Goal: Task Accomplishment & Management: Complete application form

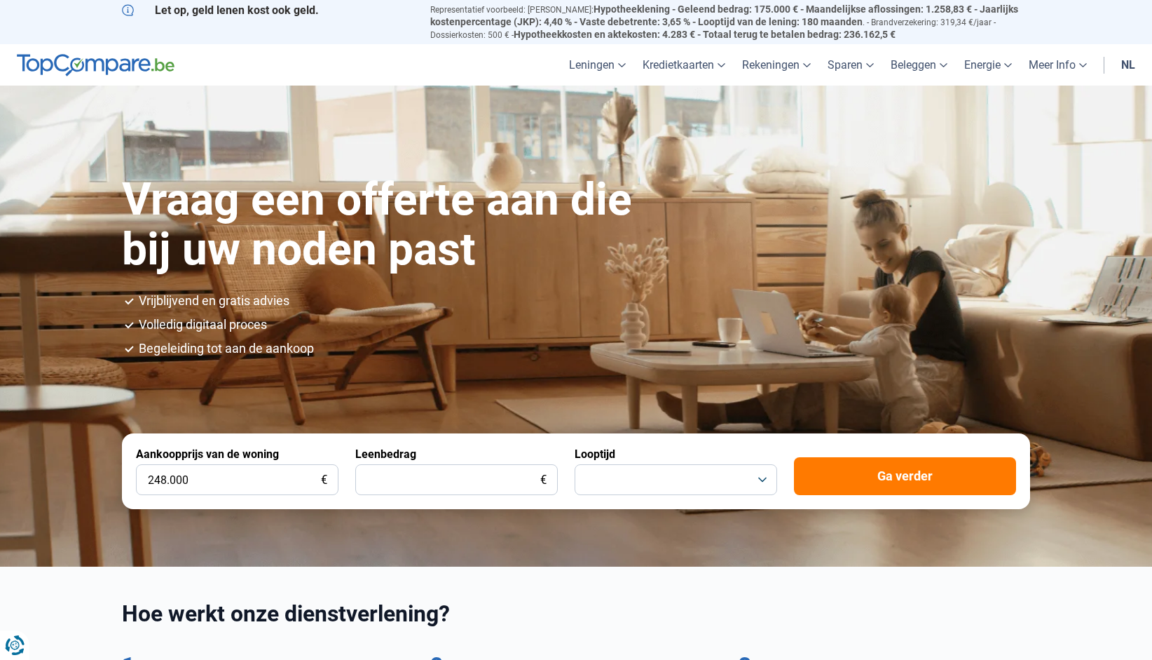
type input "248.000"
click at [739, 495] on button "button" at bounding box center [676, 479] width 203 height 31
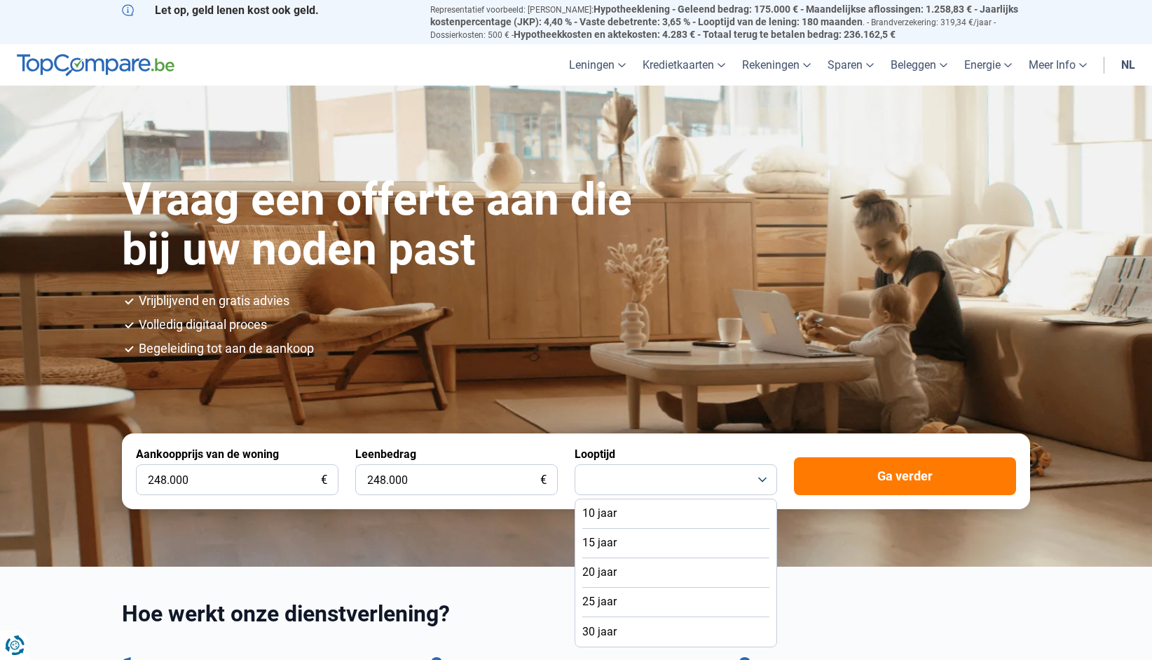
click at [629, 610] on li "25 jaar" at bounding box center [675, 601] width 187 height 29
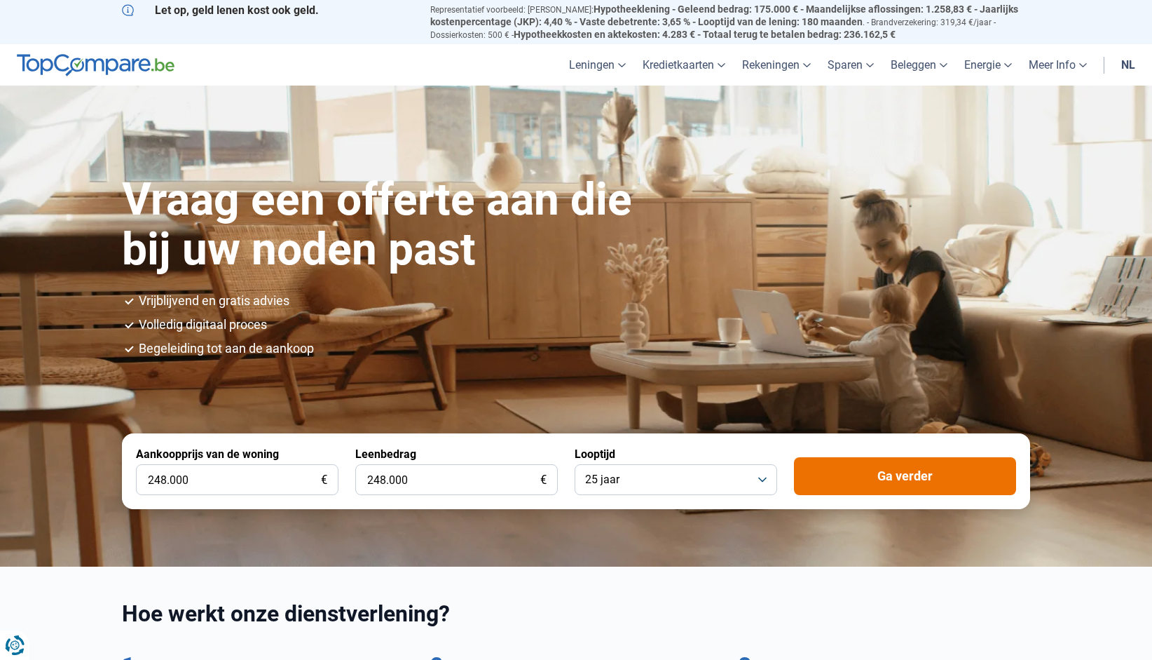
click at [908, 475] on button "Ga verder" at bounding box center [905, 476] width 222 height 38
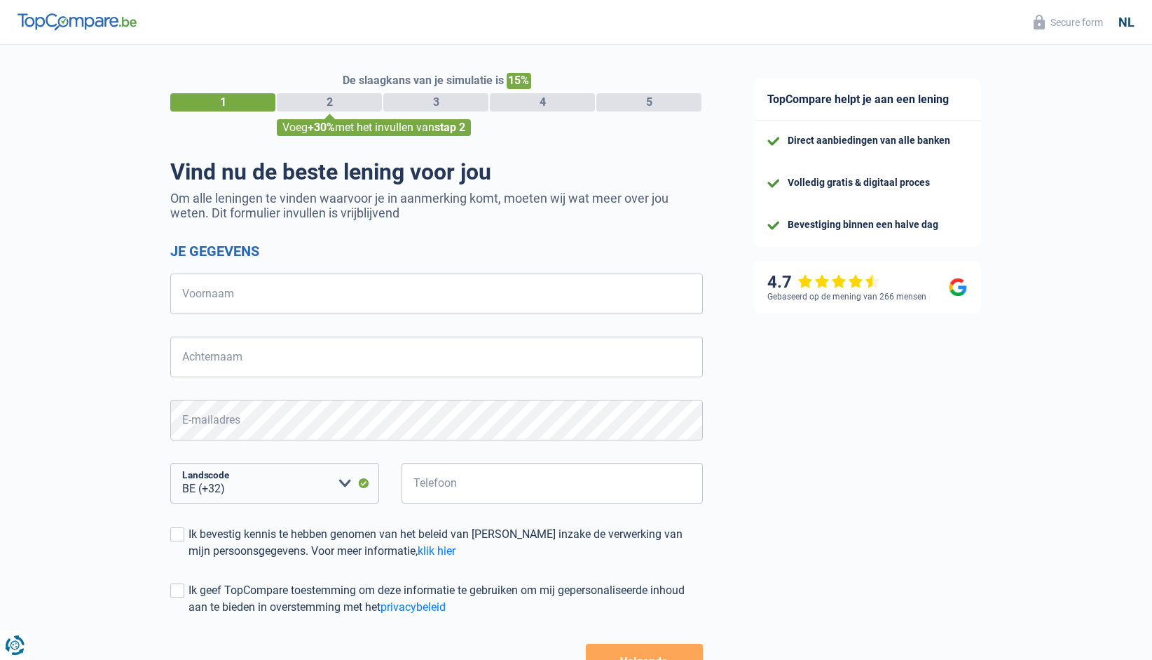
select select "32"
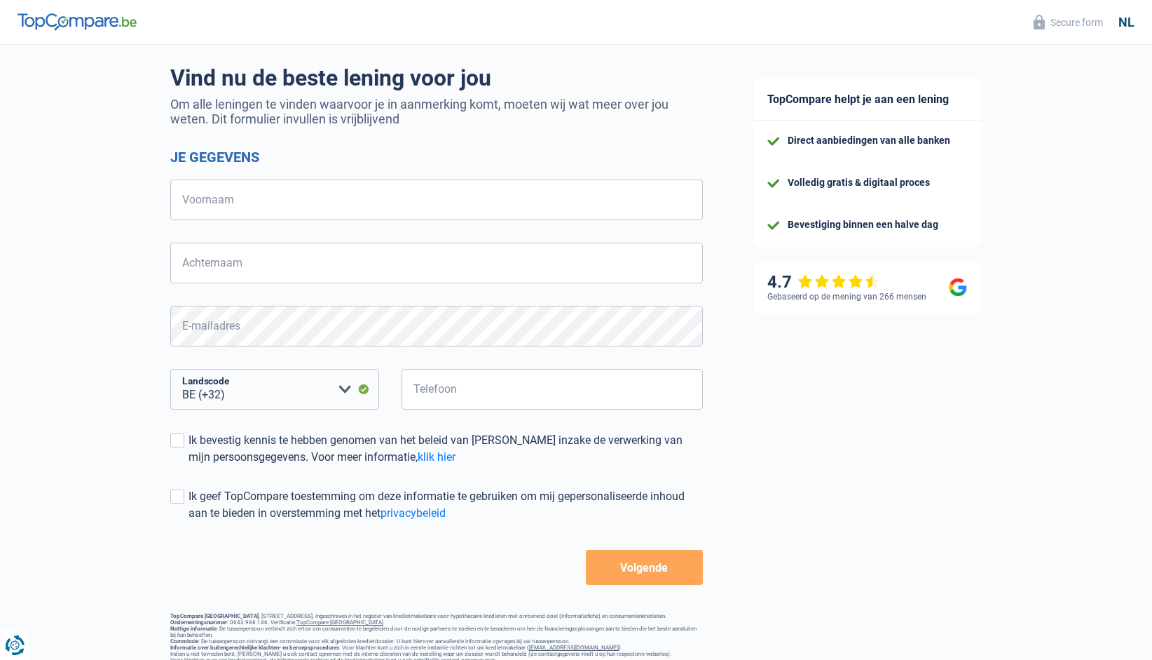
scroll to position [142, 0]
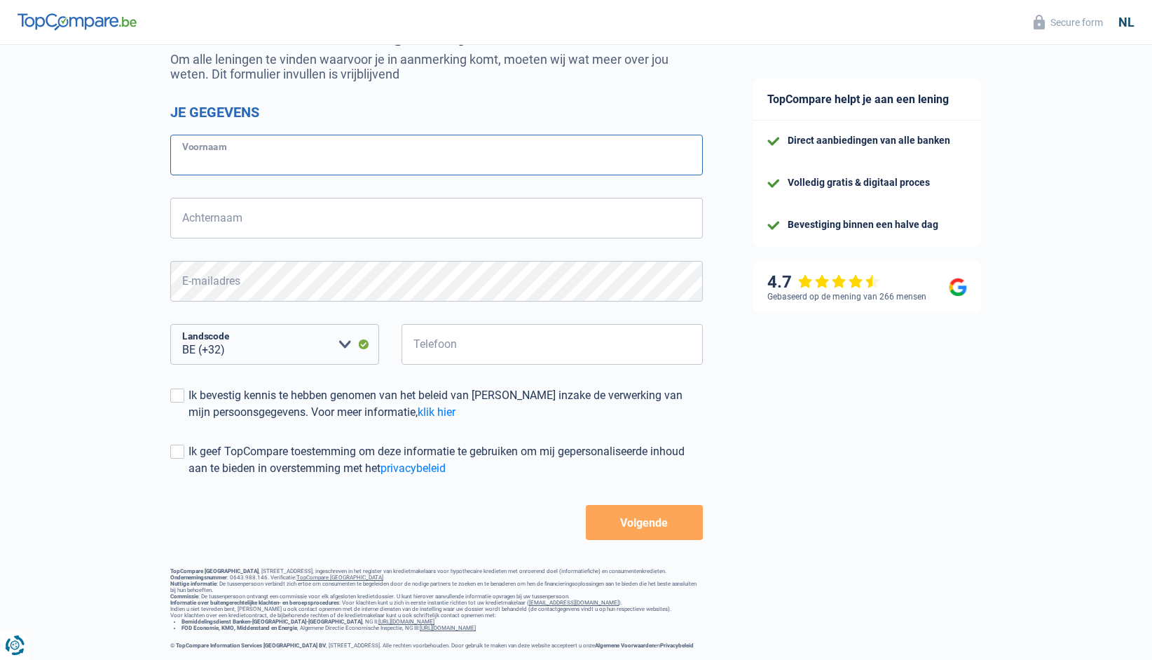
click at [332, 154] on input "Voornaam" at bounding box center [436, 155] width 533 height 41
type input "zrfsd"
click at [494, 222] on input "Achternaam" at bounding box center [436, 218] width 533 height 41
type input "qdgvsfq"
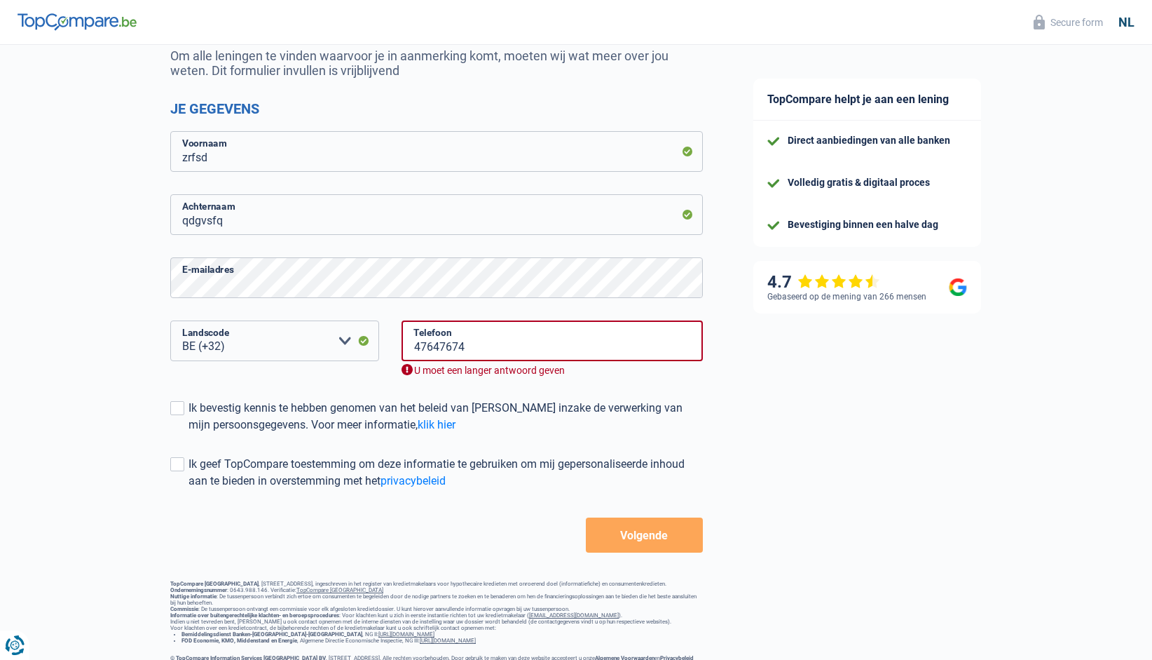
click at [638, 522] on button "Volgende" at bounding box center [644, 534] width 117 height 35
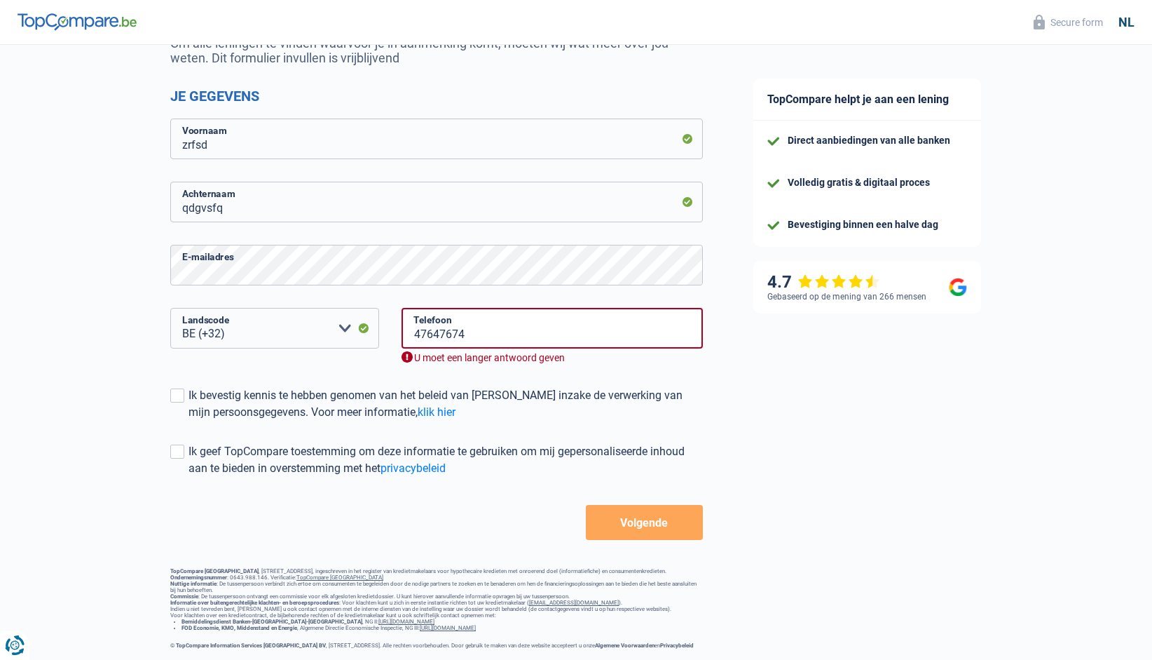
scroll to position [158, 0]
click at [274, 409] on div "Ik bevestig kennis te hebben genomen van het beleid van TopCompare inzake de ve…" at bounding box center [446, 404] width 514 height 34
click at [189, 421] on input "Ik bevestig kennis te hebben genomen van het beleid van TopCompare inzake de ve…" at bounding box center [189, 421] width 0 height 0
click at [491, 320] on input "47647674" at bounding box center [552, 328] width 301 height 41
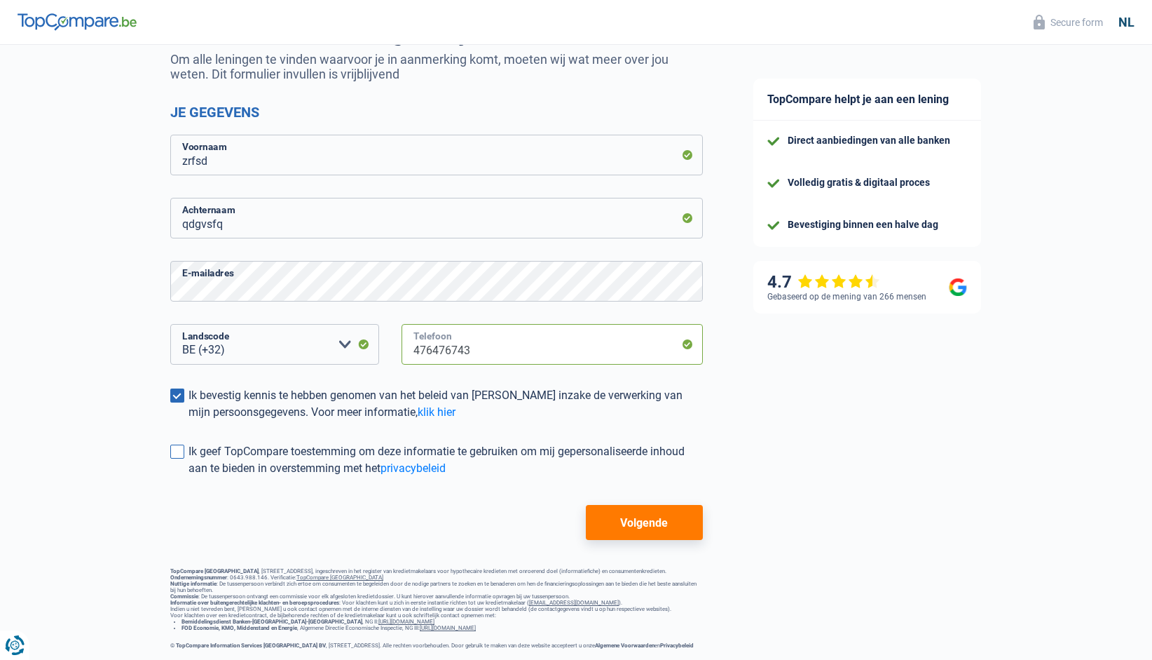
type input "476476743"
click at [254, 453] on div "Ik geef TopCompare toestemming om deze informatie te gebruiken om mij gepersona…" at bounding box center [446, 460] width 514 height 34
click at [189, 477] on input "Ik geef TopCompare toestemming om deze informatie te gebruiken om mij gepersona…" at bounding box center [189, 477] width 0 height 0
click at [613, 526] on button "Volgende" at bounding box center [644, 522] width 117 height 35
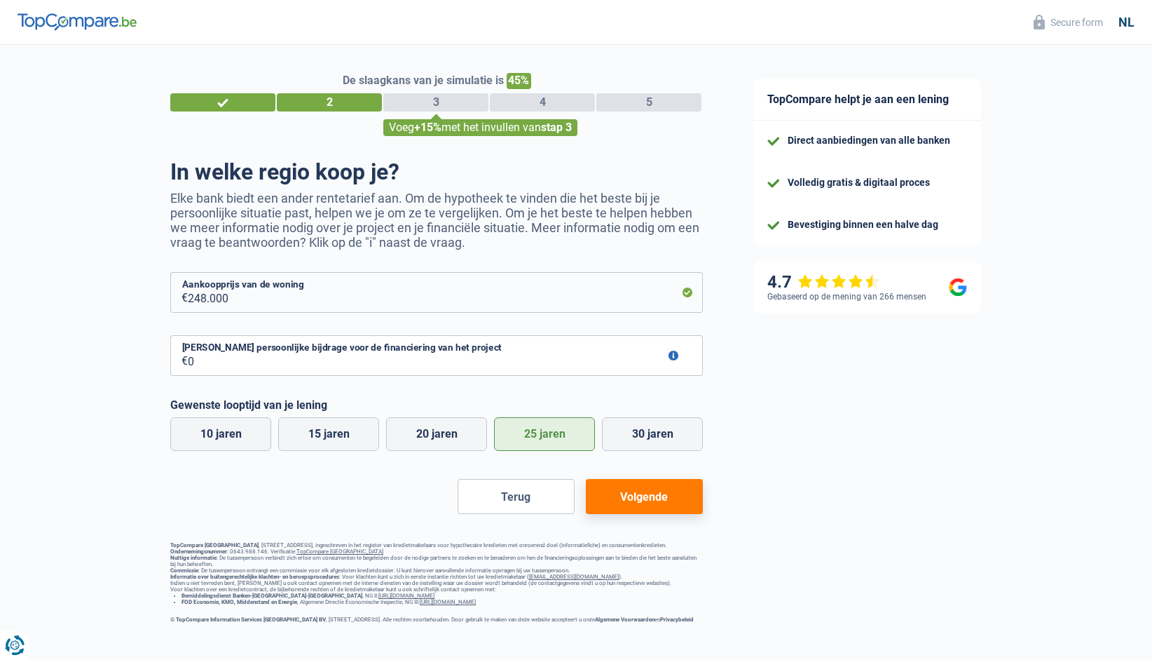
click at [634, 493] on button "Volgende" at bounding box center [644, 496] width 117 height 35
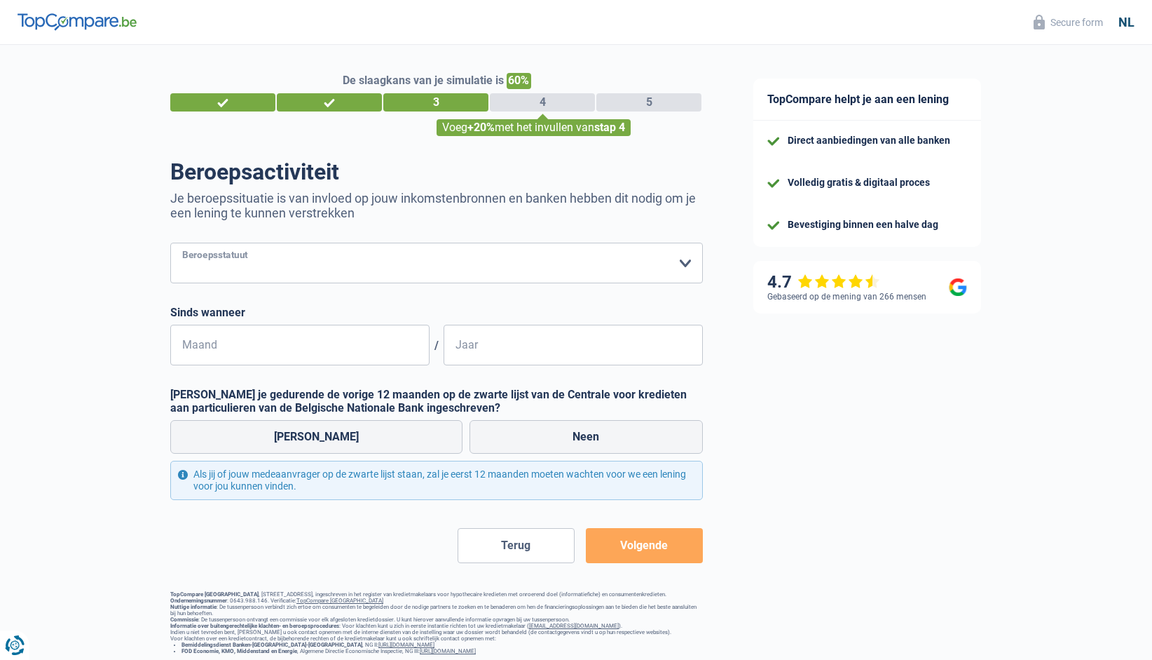
click at [575, 271] on select "Arbeider Bediende (privésector) Ambtenaar (overheidssector) Invalide Zelfstandi…" at bounding box center [436, 263] width 533 height 41
select select "privateEmployee"
click at [170, 244] on select "Arbeider Bediende (privésector) Ambtenaar (overheidssector) Invalide Zelfstandi…" at bounding box center [436, 263] width 533 height 41
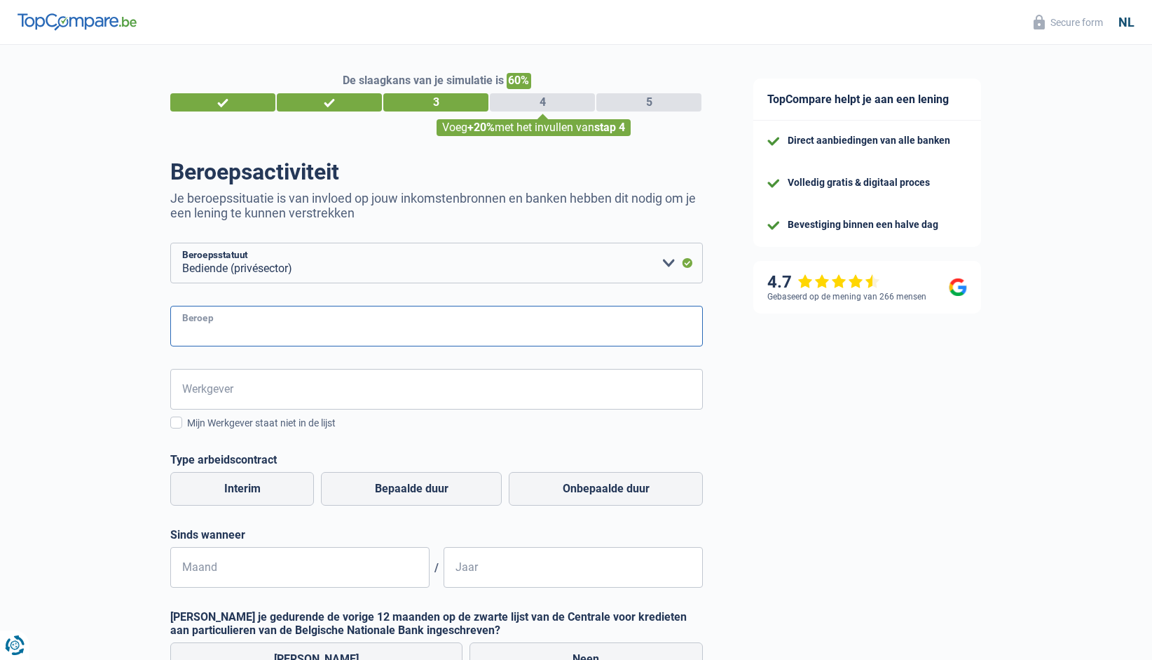
click at [547, 318] on input "Beroep" at bounding box center [436, 326] width 533 height 41
click at [522, 371] on form "Arbeider Bediende (privésector) Ambtenaar (overheidssector) Invalide Zelfstandi…" at bounding box center [436, 514] width 533 height 543
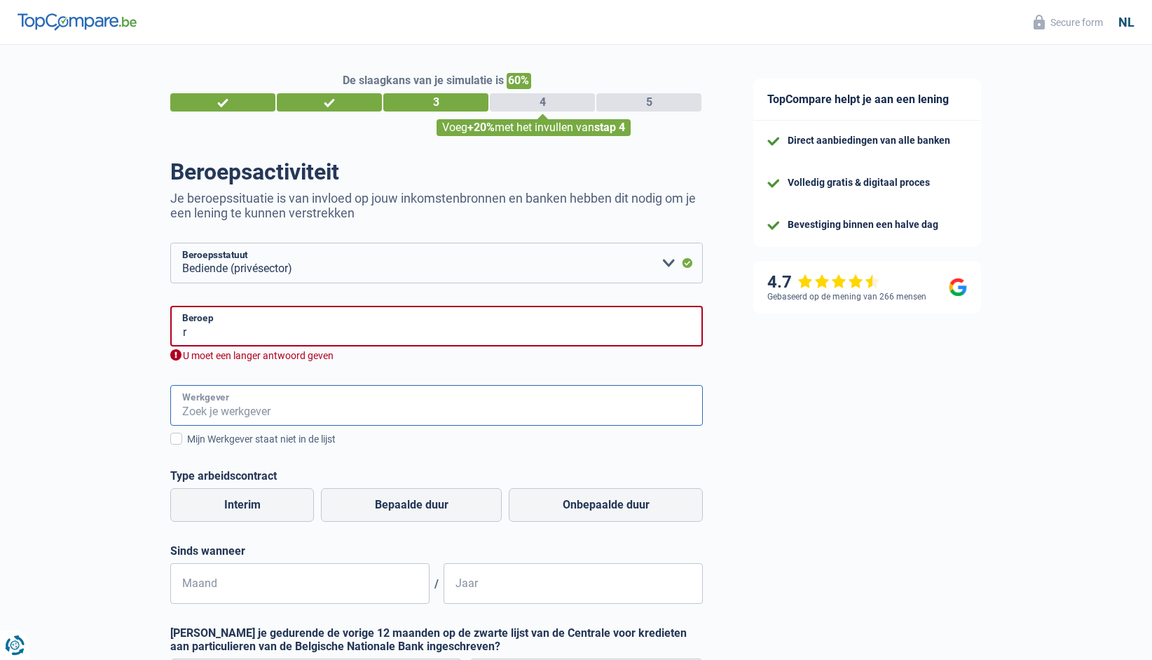
click at [507, 412] on input "Werkgever" at bounding box center [436, 405] width 533 height 41
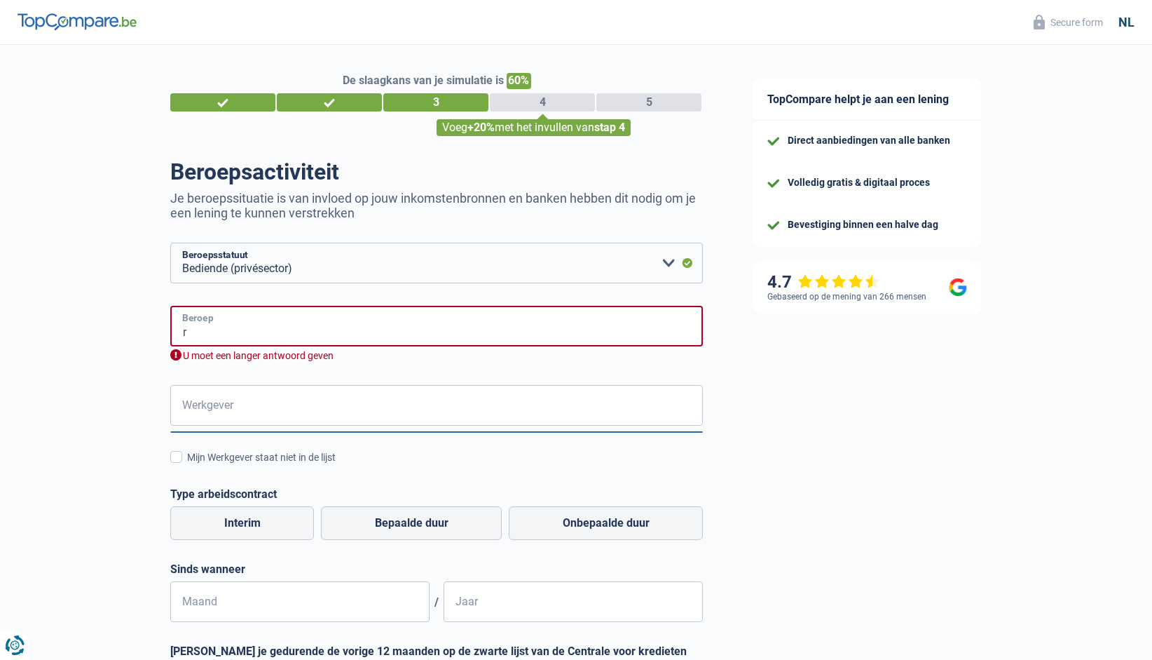
click at [463, 346] on input "r" at bounding box center [436, 326] width 533 height 41
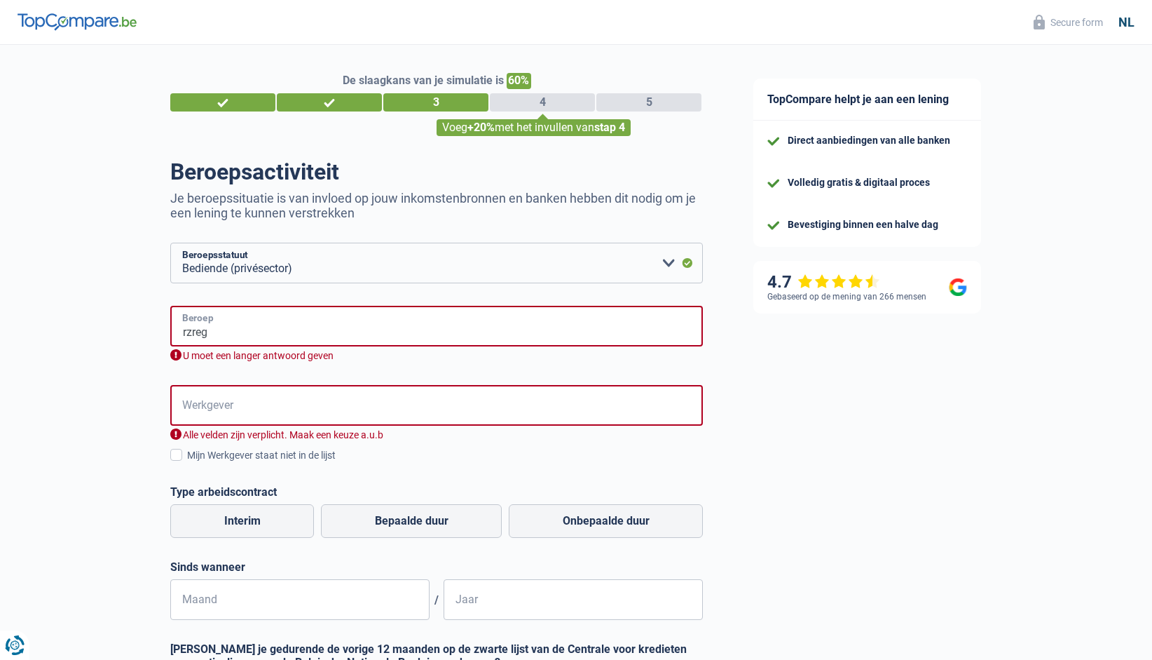
click at [458, 339] on input "rzreg" at bounding box center [436, 326] width 533 height 41
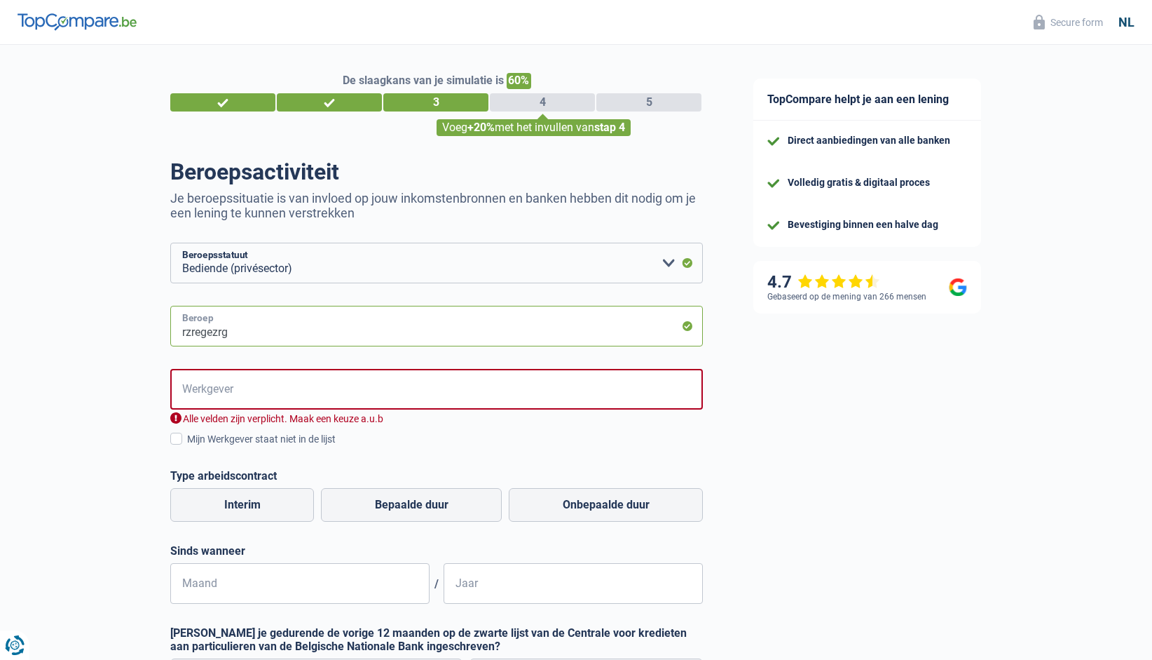
type input "rzregezrg"
click at [418, 383] on input "Werkgever" at bounding box center [436, 389] width 533 height 41
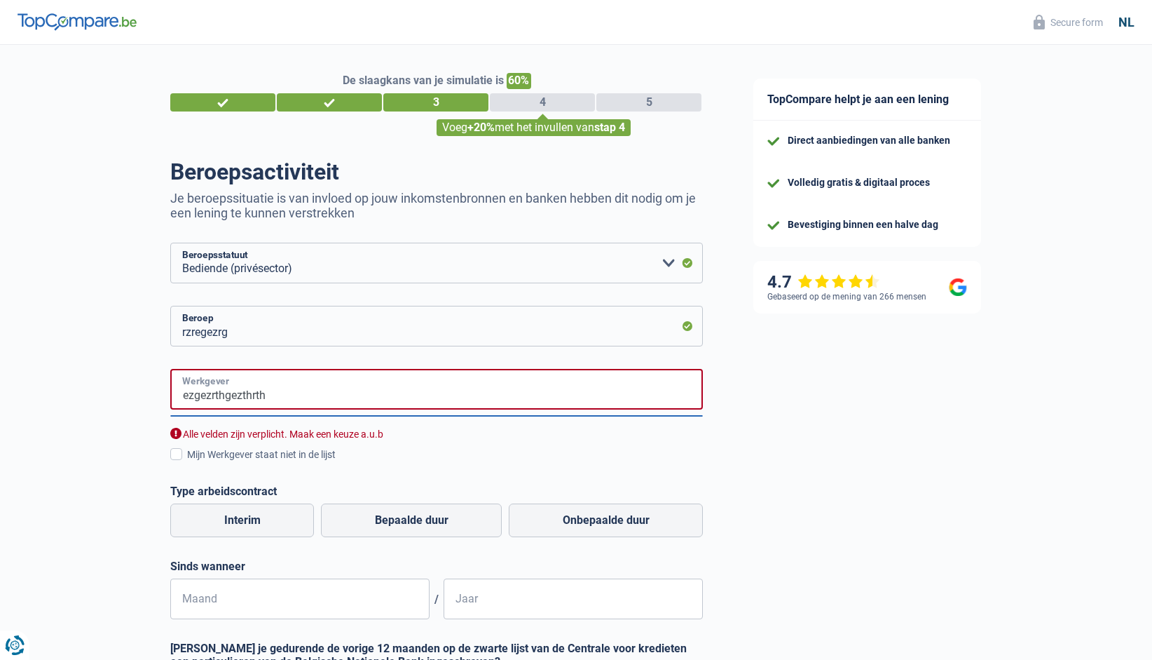
type input "ezgezrthgezthrth"
click at [154, 402] on div "De slaagkans van je simulatie is 60% 1 2 3 4 5 Voeg +20% met het invullen van s…" at bounding box center [364, 485] width 728 height 892
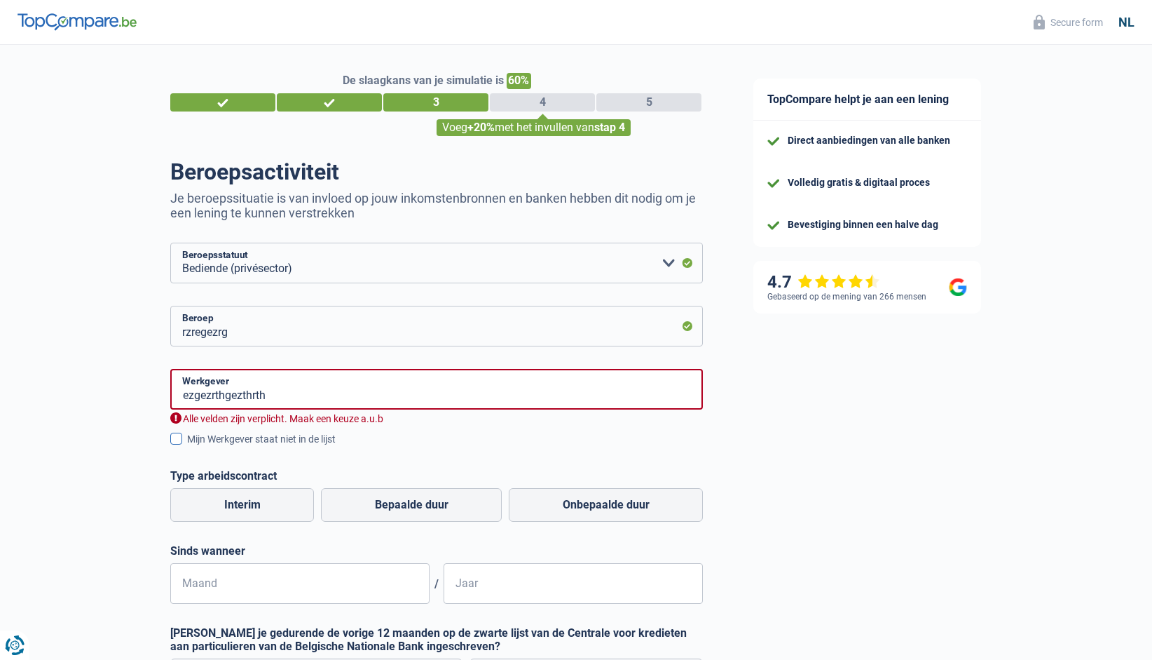
click at [184, 443] on label "Mijn Werkgever staat niet in de lijst" at bounding box center [436, 438] width 533 height 15
click at [187, 447] on input "Mijn Werkgever staat niet in de lijst" at bounding box center [187, 447] width 0 height 0
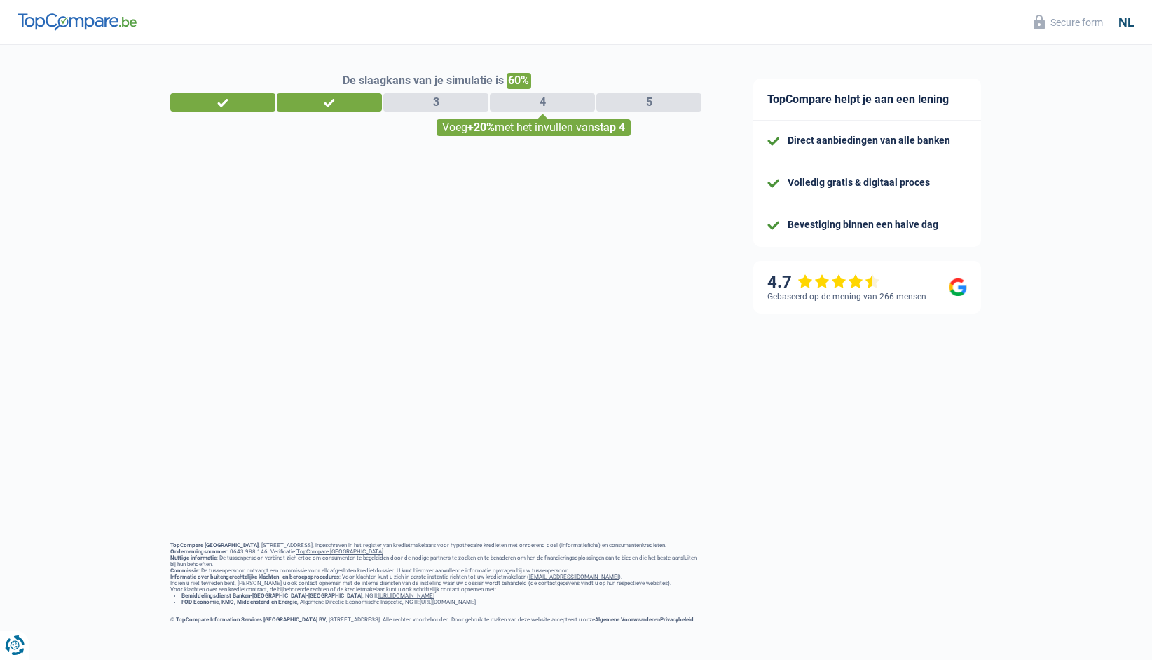
select select "32"
